Goal: Complete application form

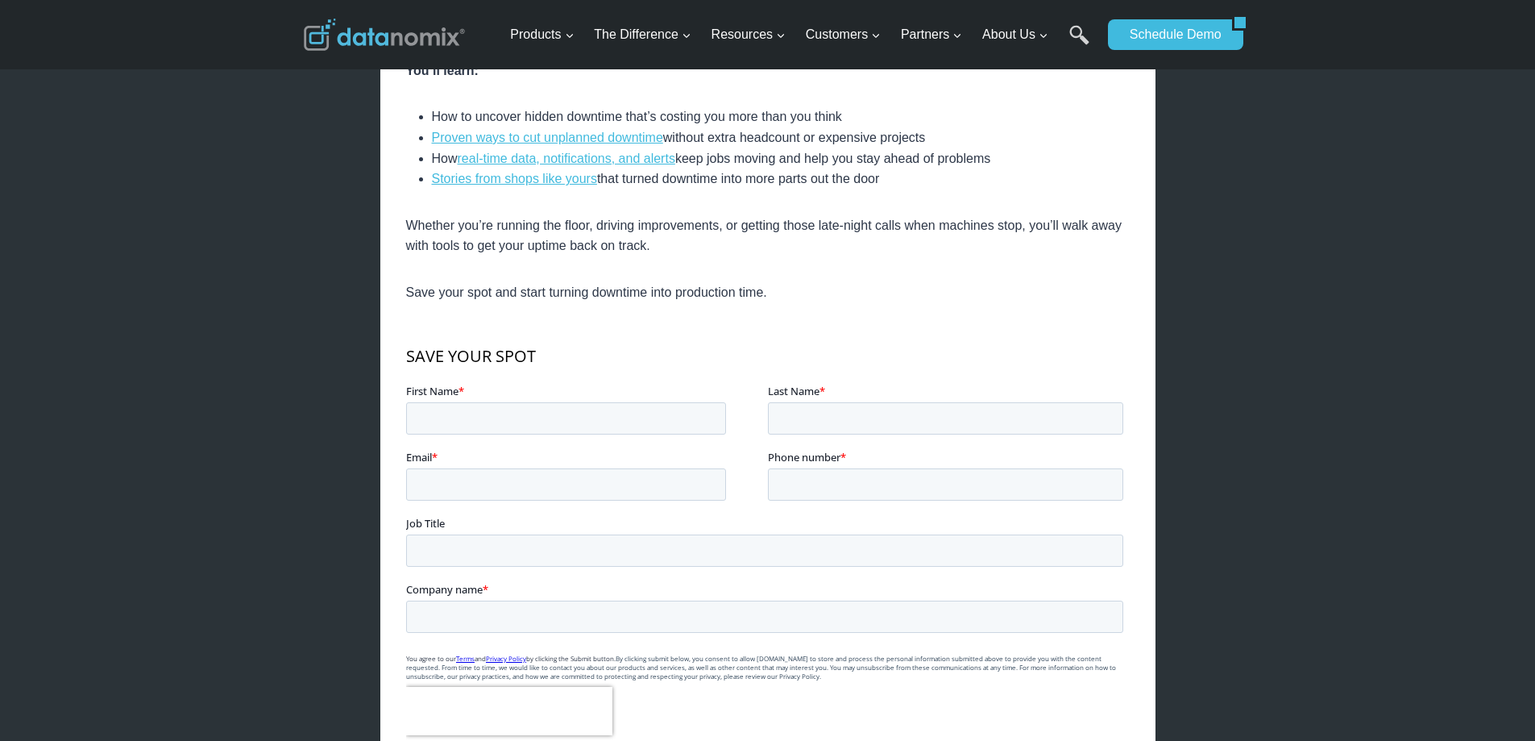
scroll to position [645, 0]
click at [434, 426] on input "First Name *" at bounding box center [565, 416] width 320 height 32
type input "[PERSON_NAME]"
click at [426, 483] on input "Email *" at bounding box center [565, 482] width 320 height 32
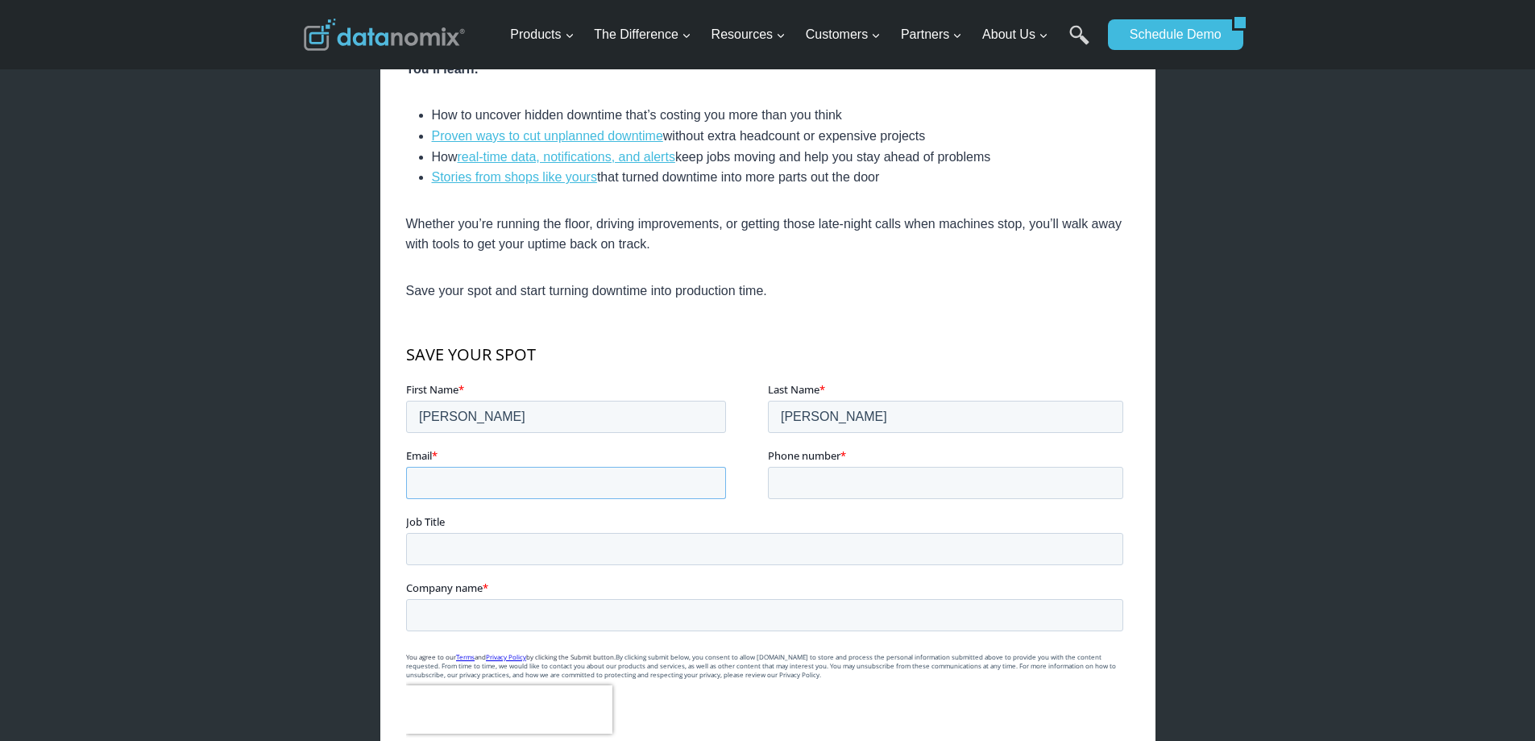
type input "[EMAIL_ADDRESS][DOMAIN_NAME]"
click at [841, 477] on input "Phone number *" at bounding box center [944, 482] width 355 height 32
type input "6037291621"
click at [443, 547] on input "Job Title" at bounding box center [763, 548] width 717 height 32
type input "Sr. Group leader 5-axis"
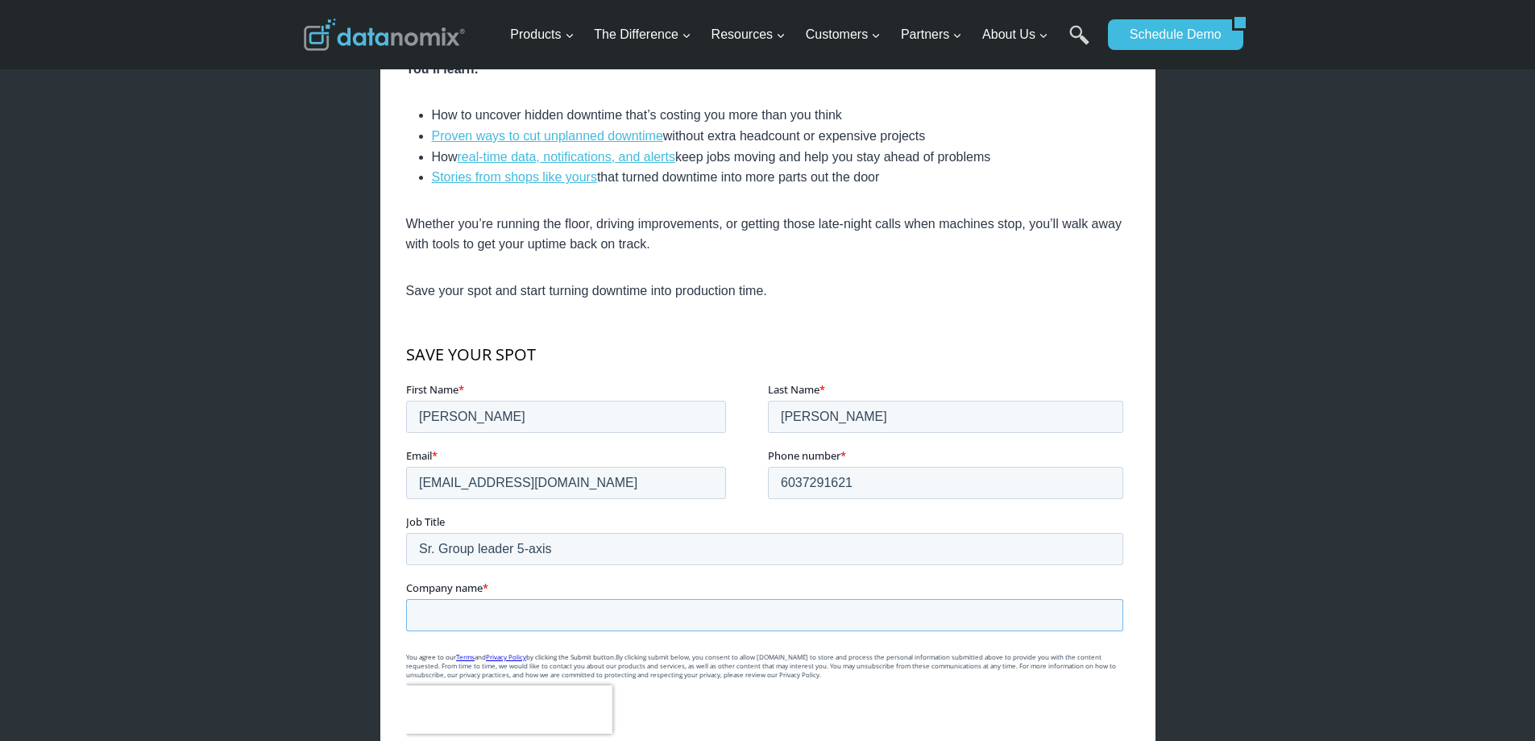
click at [422, 617] on input "Company name *" at bounding box center [763, 614] width 717 height 32
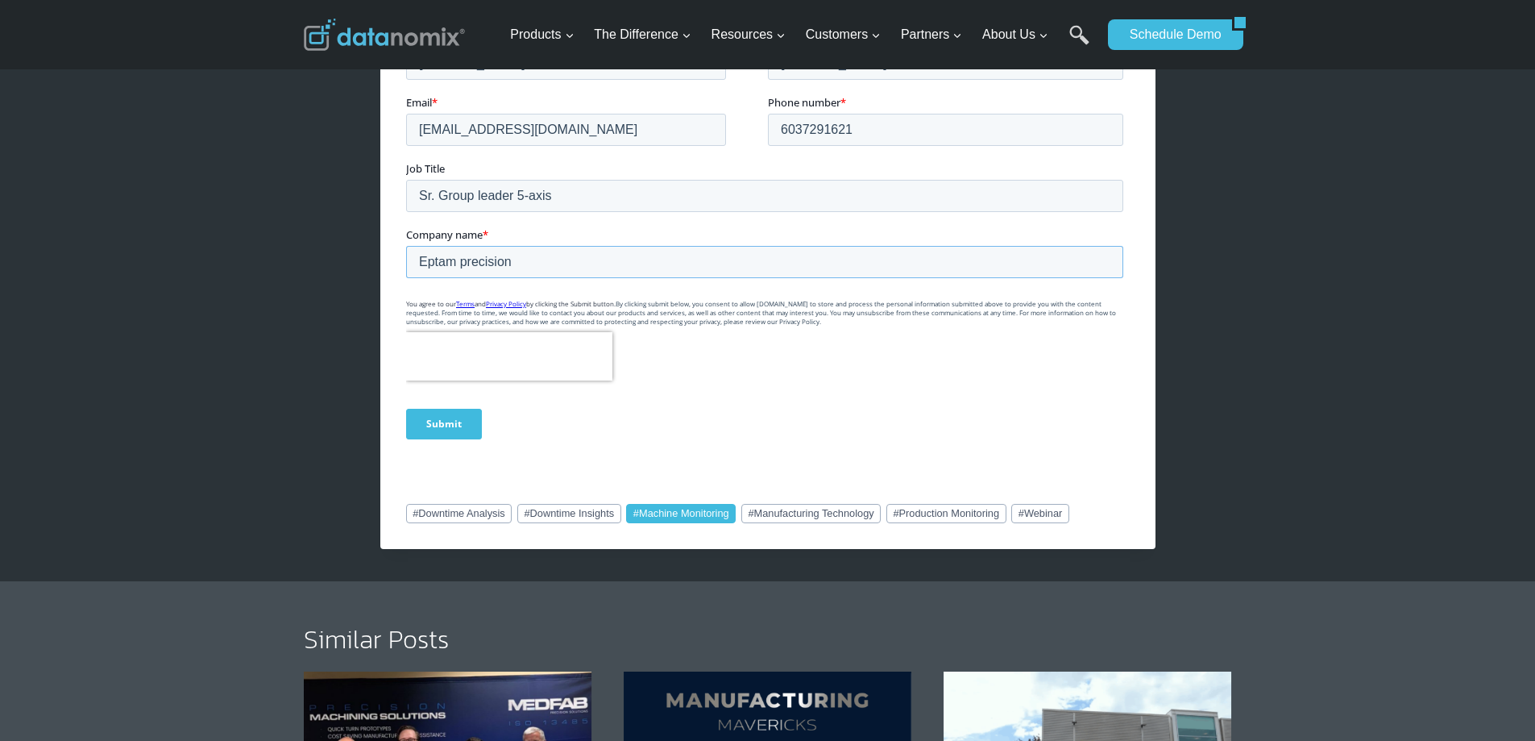
scroll to position [1048, 0]
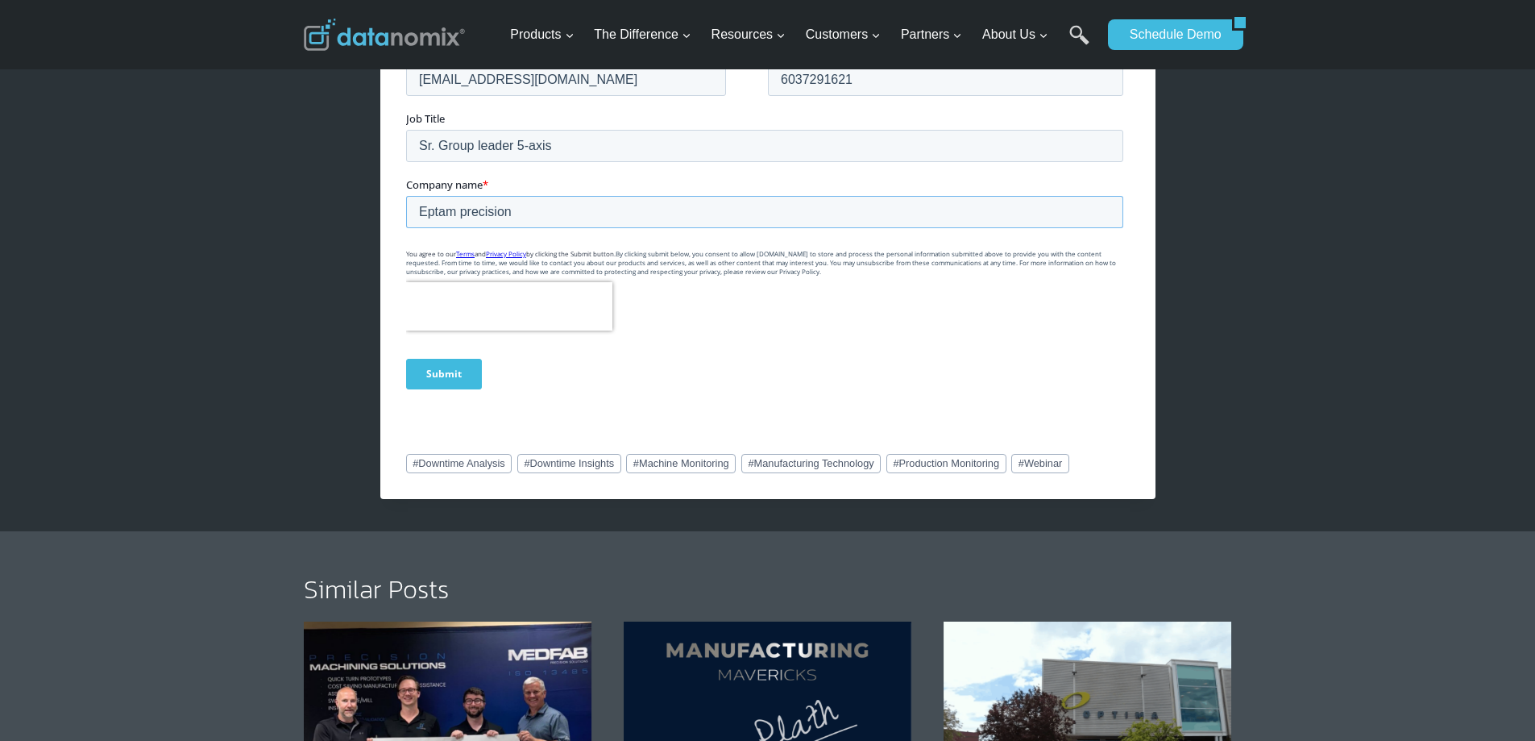
type input "Eptam precision"
click at [463, 371] on input "Submit" at bounding box center [443, 374] width 76 height 31
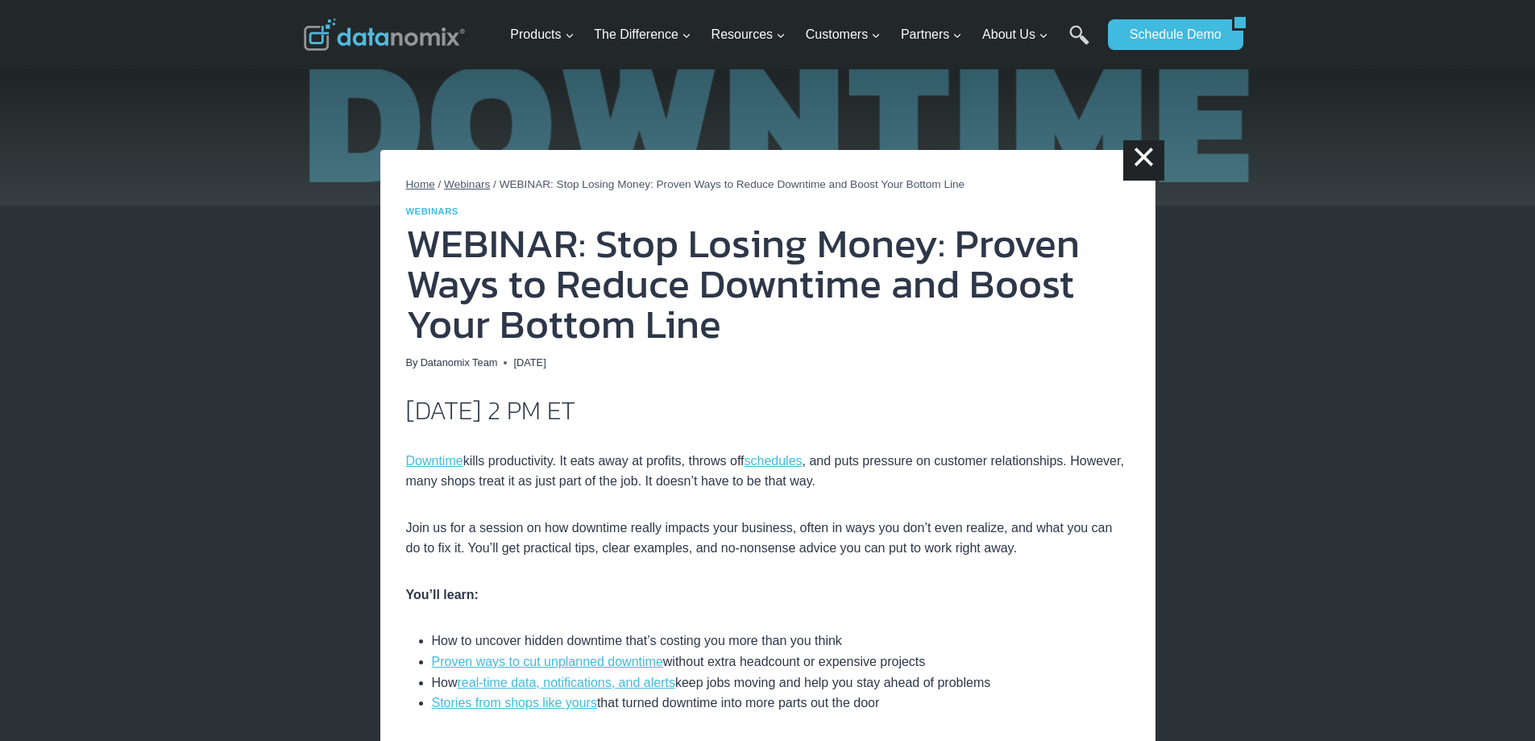
scroll to position [0, 0]
